Goal: Contribute content

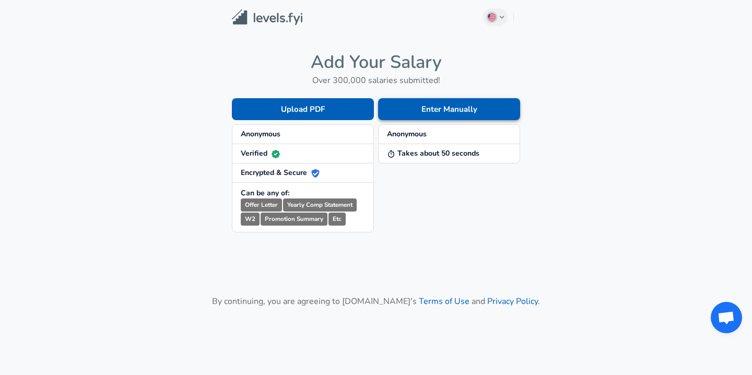
click at [430, 111] on button "Enter Manually" at bounding box center [449, 109] width 142 height 22
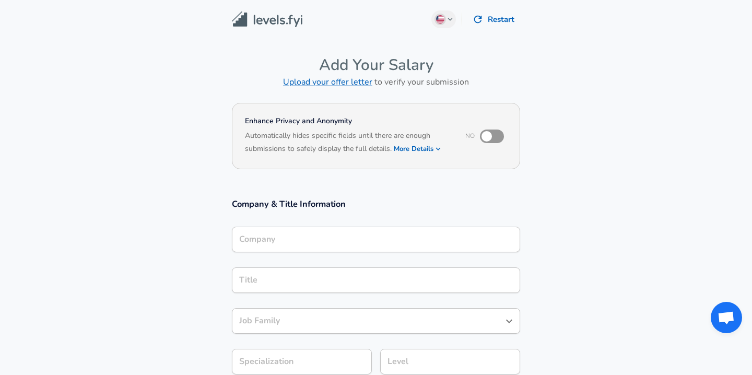
scroll to position [139, 0]
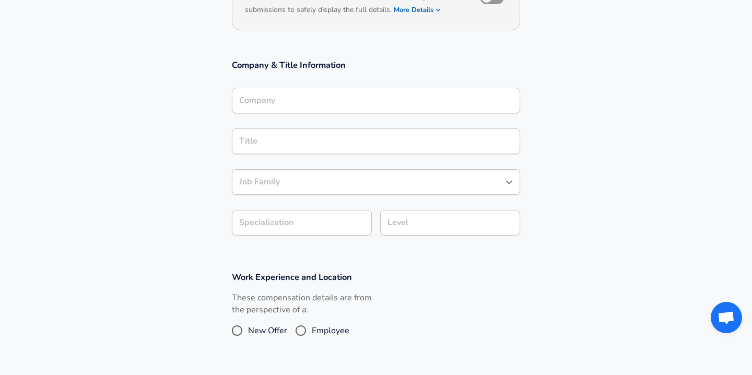
click at [354, 126] on div "Title Title" at bounding box center [376, 140] width 288 height 41
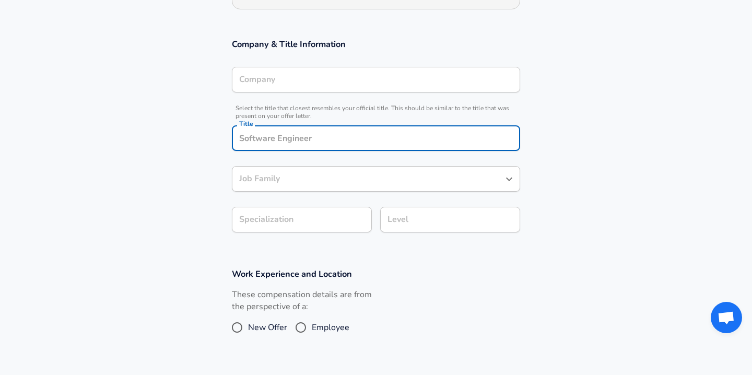
click at [200, 115] on section "Company & Title Information Company Company Select the title that closest resem…" at bounding box center [376, 141] width 752 height 230
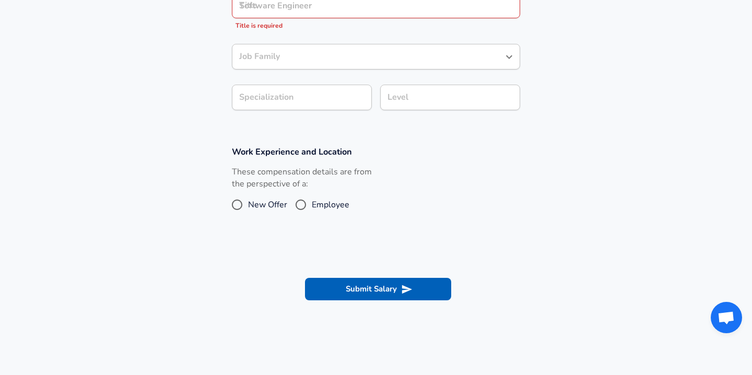
scroll to position [0, 0]
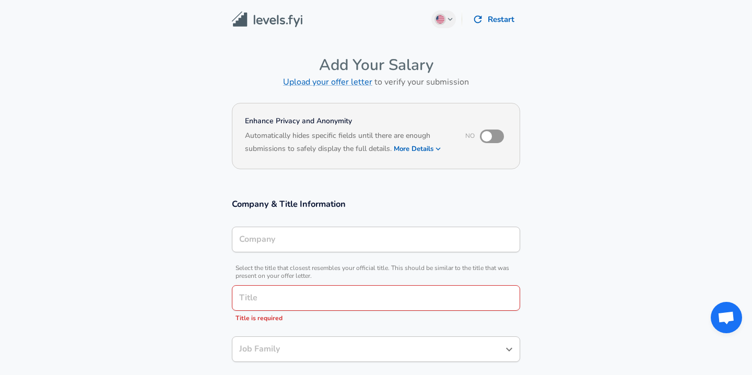
click at [251, 243] on div "Company" at bounding box center [376, 240] width 288 height 26
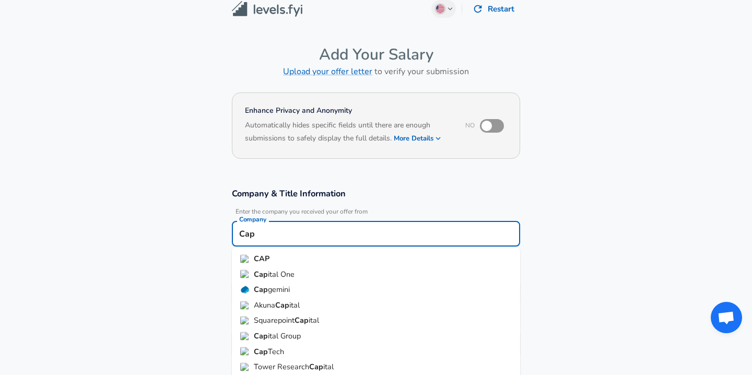
click at [278, 271] on span "ital One" at bounding box center [281, 273] width 27 height 10
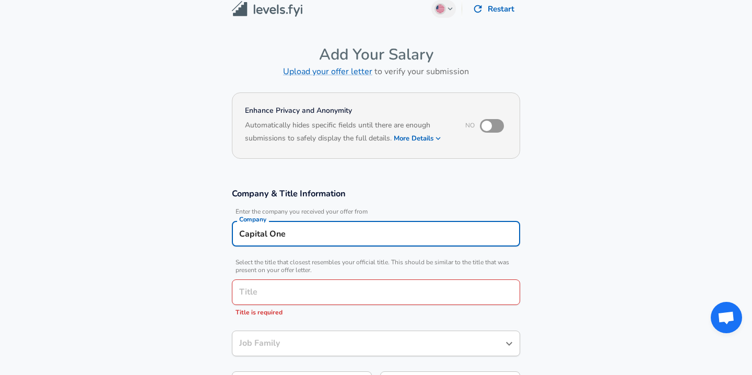
type input "Capital One"
click at [266, 291] on input "Title" at bounding box center [375, 292] width 279 height 16
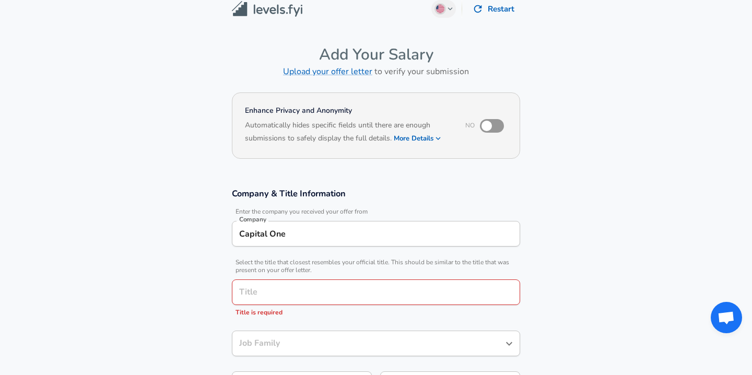
click at [266, 291] on input "Title" at bounding box center [375, 292] width 279 height 16
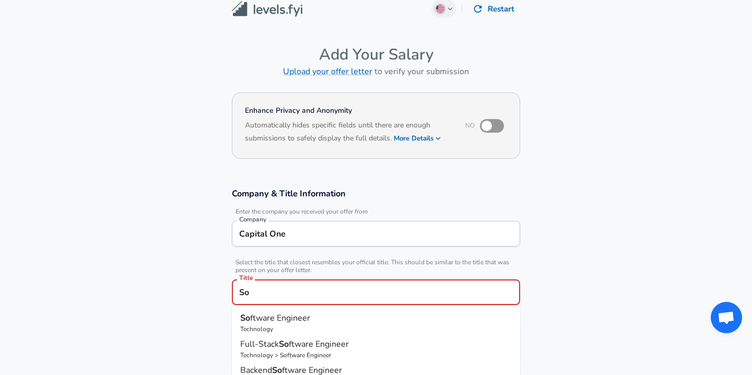
click at [283, 316] on span "ftware Engineer" at bounding box center [280, 317] width 60 height 11
type input "Software Engineer"
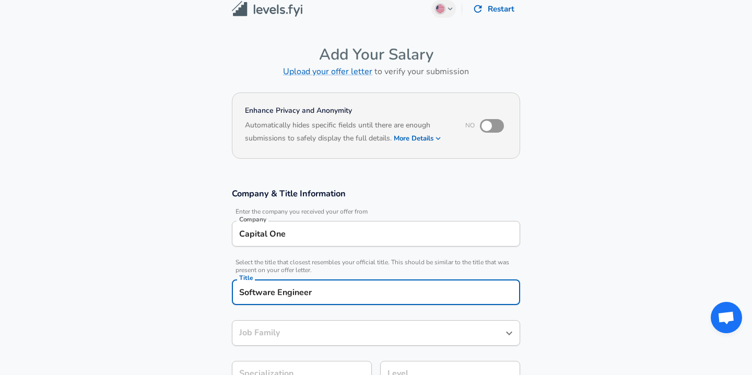
type input "Software Engineer"
click at [313, 291] on input "Software Engineer" at bounding box center [375, 292] width 279 height 16
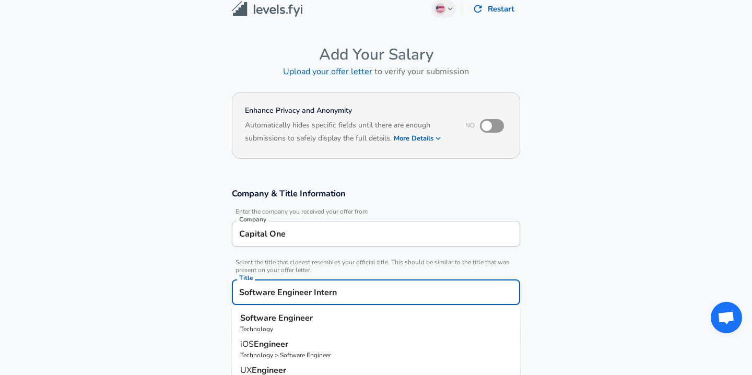
type input "Software Engineer Intern"
click at [216, 251] on section "Company & Title Information Enter the company you received your offer from Comp…" at bounding box center [376, 292] width 752 height 234
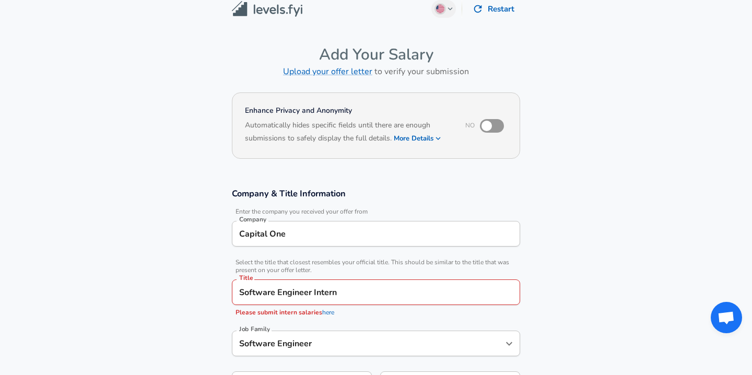
scroll to position [37, 0]
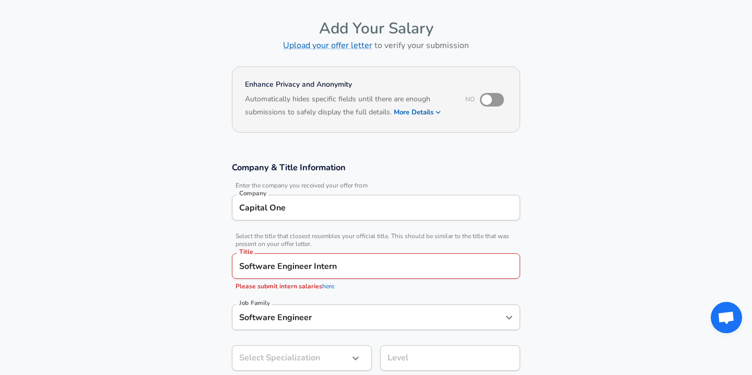
click at [326, 286] on link "here" at bounding box center [328, 286] width 12 height 8
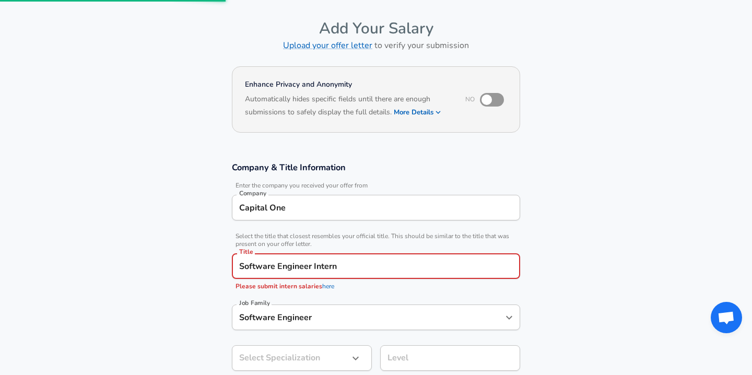
scroll to position [454, 0]
